Goal: Task Accomplishment & Management: Manage account settings

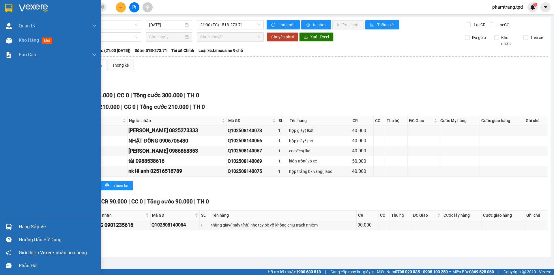
click at [27, 228] on div "Hàng sắp về" at bounding box center [58, 226] width 78 height 9
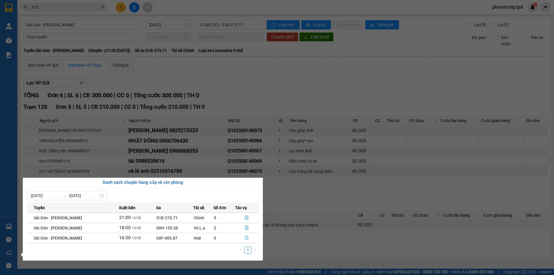
click at [246, 236] on icon "file-done" at bounding box center [247, 238] width 4 height 4
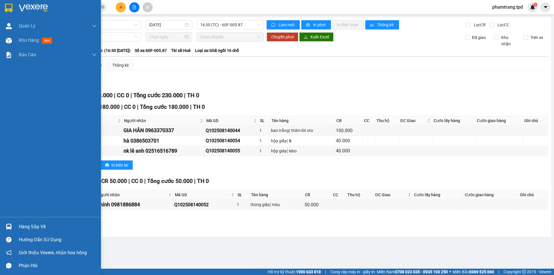
click at [9, 230] on div at bounding box center [9, 227] width 10 height 10
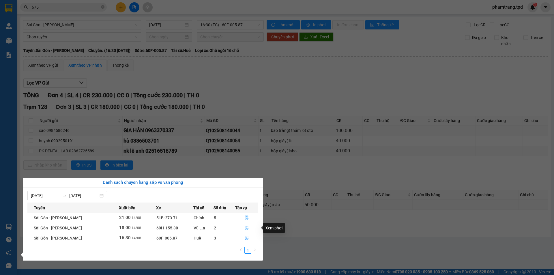
drag, startPoint x: 247, startPoint y: 229, endPoint x: 247, endPoint y: 218, distance: 10.1
click at [247, 218] on tbody "Sài Gòn - [PERSON_NAME] 21:00 [DATE] 51B-273.71 Chính 5 Sài Gòn - Phương Lâm 18…" at bounding box center [142, 228] width 231 height 30
click at [248, 218] on icon "file-done" at bounding box center [247, 218] width 4 height 4
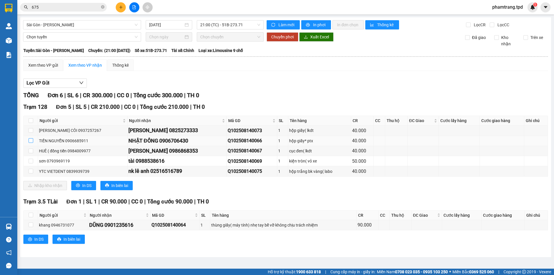
click at [30, 140] on input "checkbox" at bounding box center [31, 140] width 5 height 5
checkbox input "true"
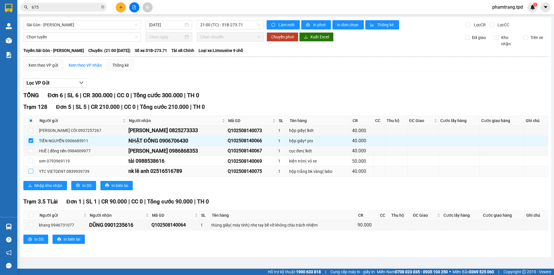
click at [32, 171] on input "checkbox" at bounding box center [31, 171] width 5 height 5
checkbox input "true"
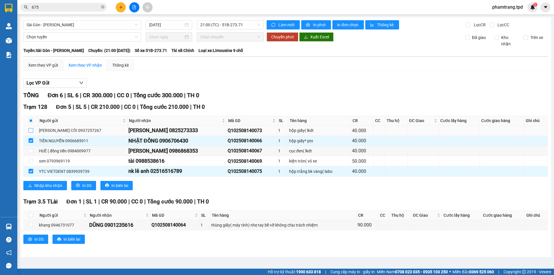
click at [32, 130] on input "checkbox" at bounding box center [31, 130] width 5 height 5
checkbox input "true"
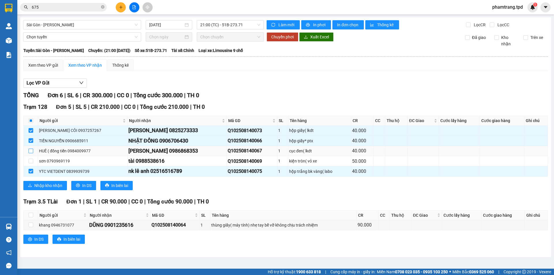
click at [29, 151] on input "checkbox" at bounding box center [31, 151] width 5 height 5
checkbox input "true"
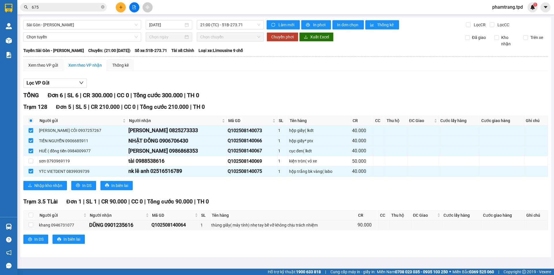
click at [233, 93] on div "TỔNG Đơn 6 | SL 6 | CR 300.000 | CC 0 | Tổng cước 300.000 | TH 0" at bounding box center [285, 95] width 525 height 9
